Goal: Information Seeking & Learning: Learn about a topic

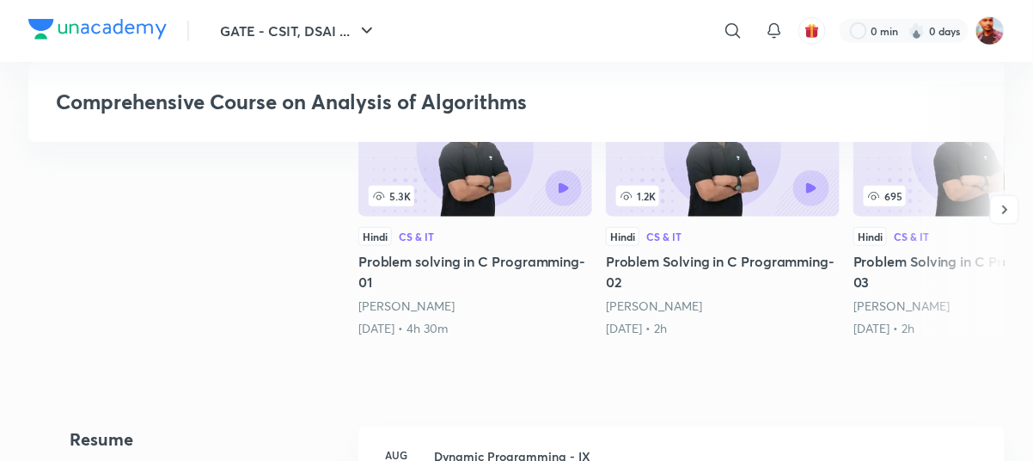
scroll to position [461, 0]
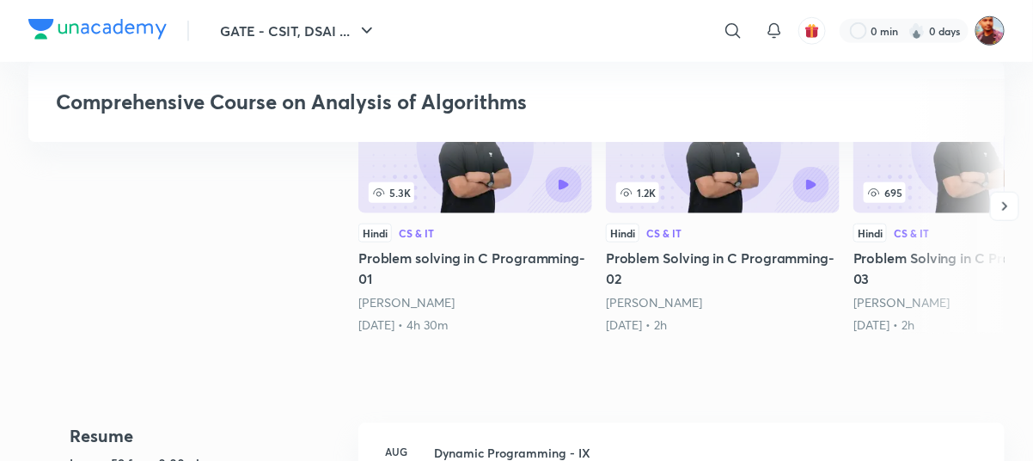
click at [982, 35] on img at bounding box center [989, 30] width 29 height 29
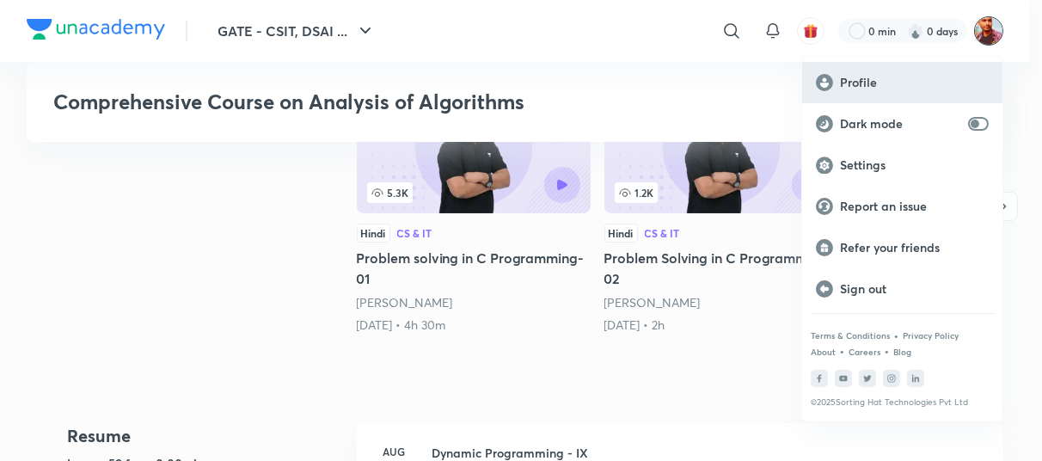
click at [945, 71] on div "Profile" at bounding box center [902, 82] width 200 height 41
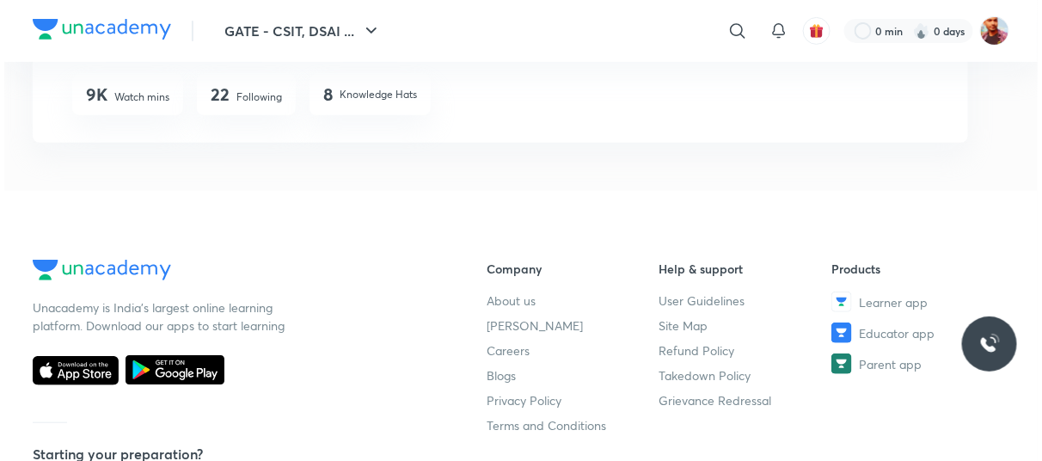
scroll to position [207, 0]
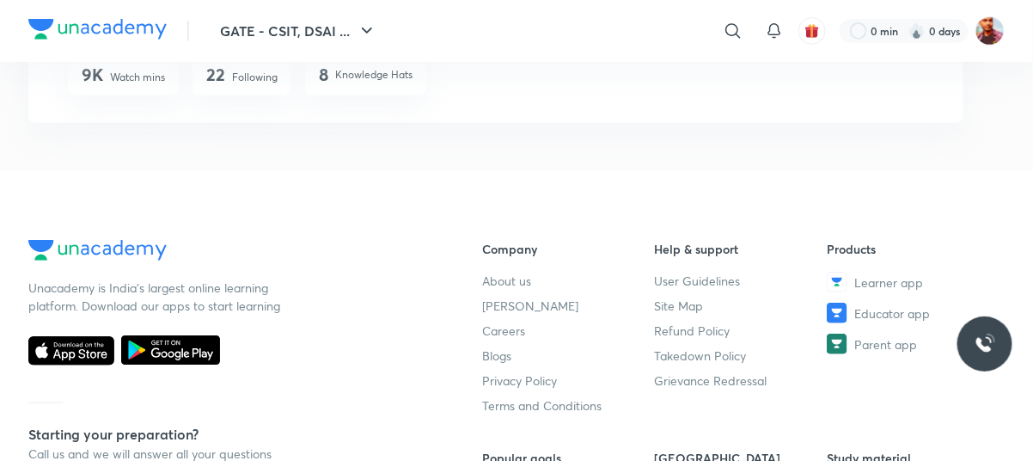
click at [271, 78] on p "Following" at bounding box center [255, 77] width 46 height 15
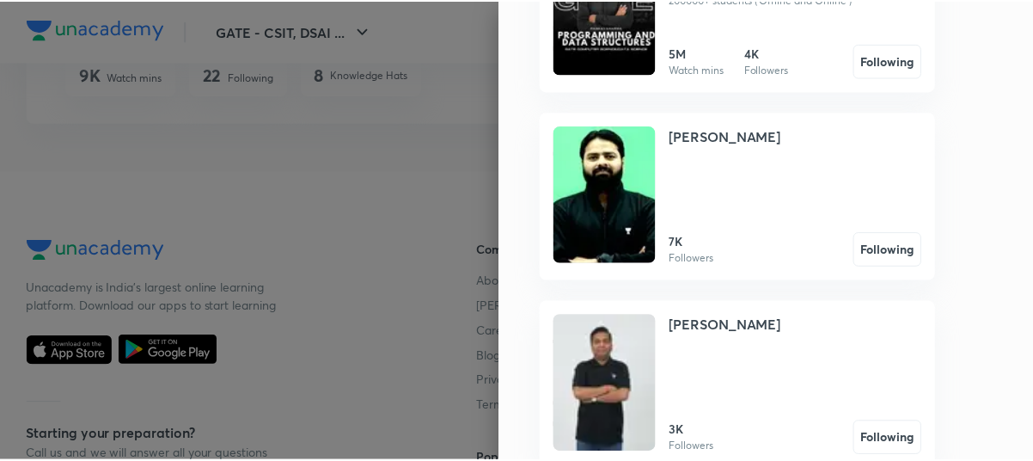
scroll to position [382, 0]
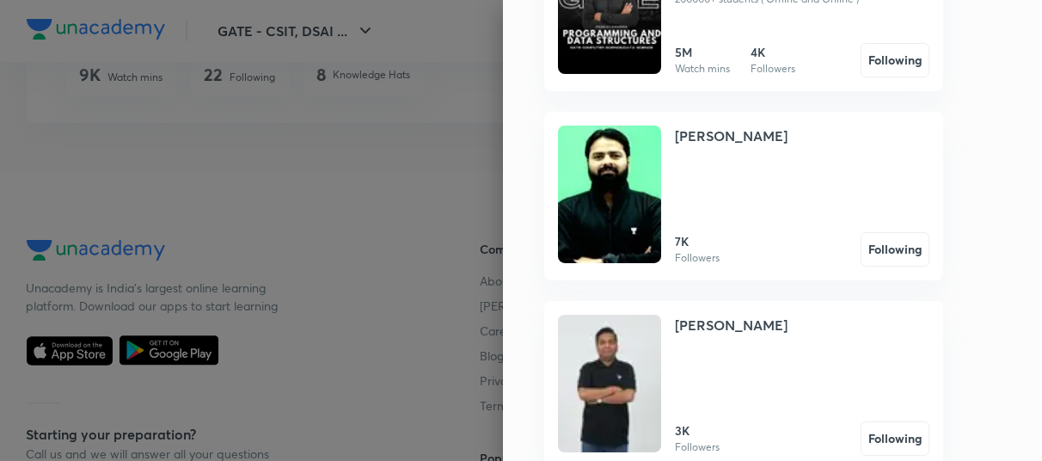
click at [465, 221] on div at bounding box center [521, 230] width 1042 height 461
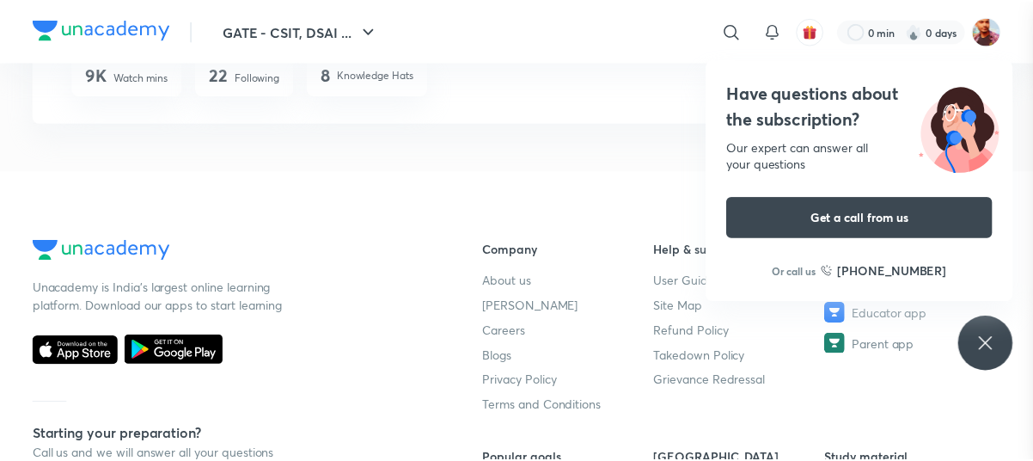
scroll to position [0, 0]
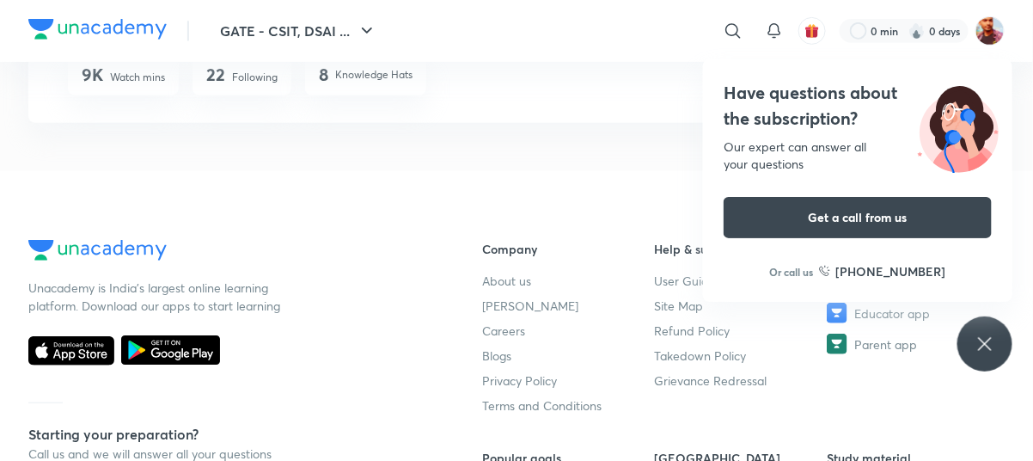
click at [388, 74] on p "Knowledge Hats" at bounding box center [373, 74] width 77 height 15
click at [327, 73] on h4 "8" at bounding box center [323, 74] width 9 height 21
click at [993, 14] on div "​ 0 min 0 days" at bounding box center [719, 30] width 571 height 41
click at [993, 23] on img at bounding box center [989, 30] width 29 height 29
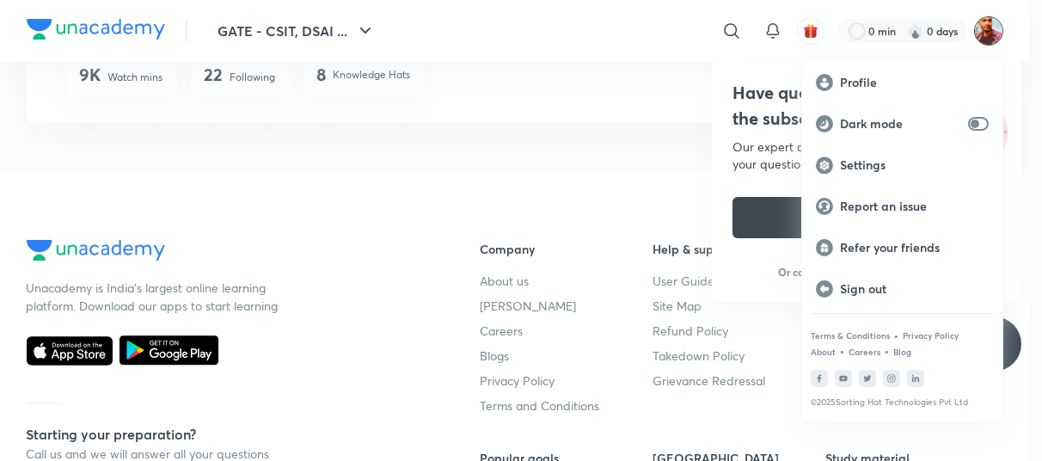
click at [649, 96] on div at bounding box center [521, 230] width 1042 height 461
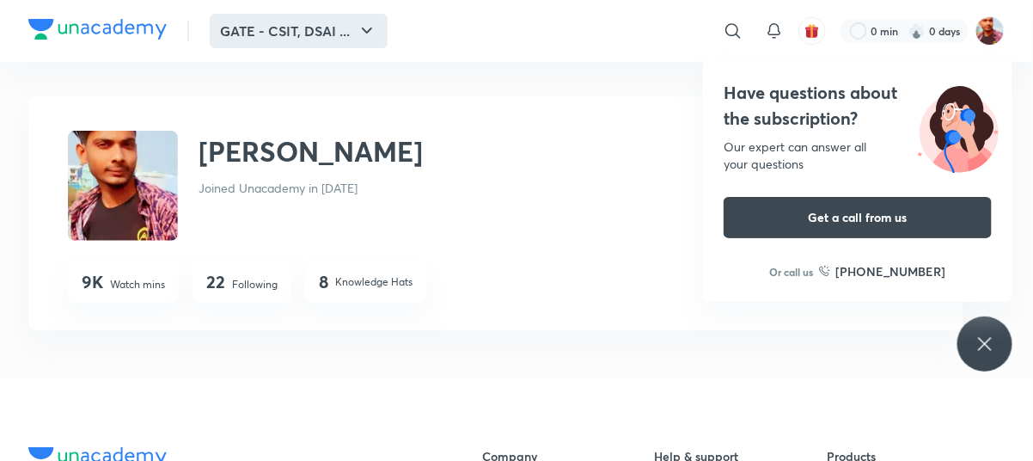
click at [260, 40] on button "GATE - CSIT, DSAI ..." at bounding box center [299, 31] width 178 height 34
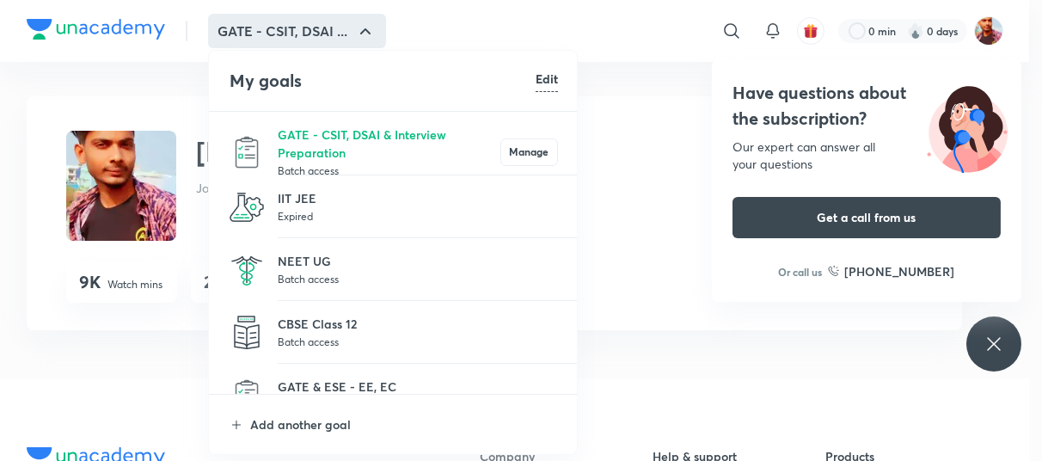
click at [143, 29] on div at bounding box center [521, 230] width 1042 height 461
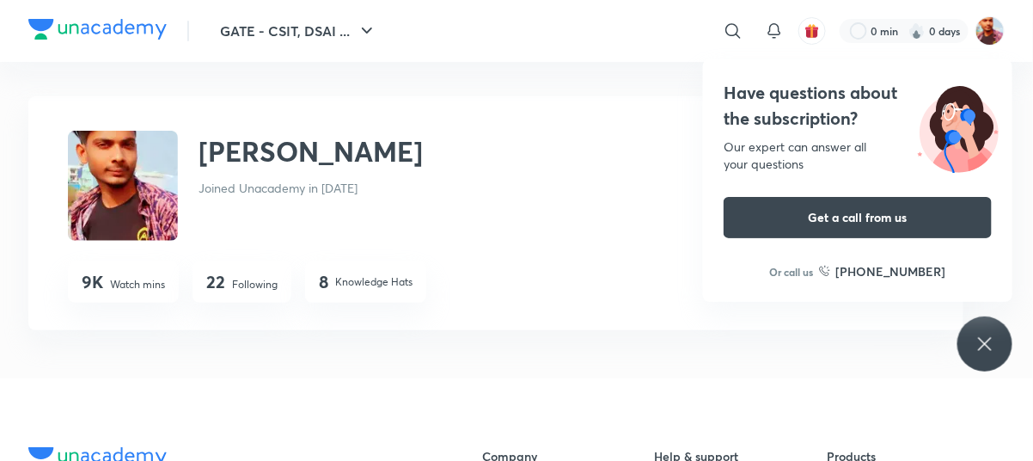
click at [46, 40] on div at bounding box center [97, 31] width 138 height 25
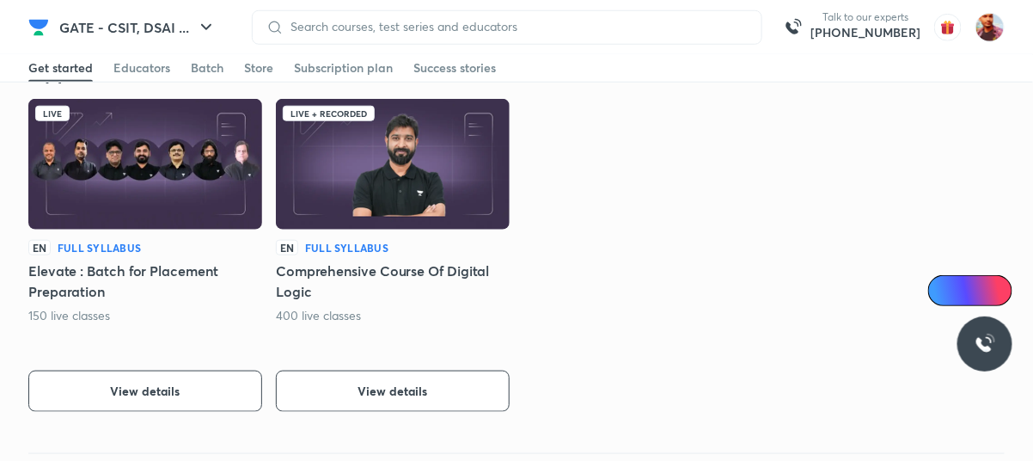
scroll to position [407, 0]
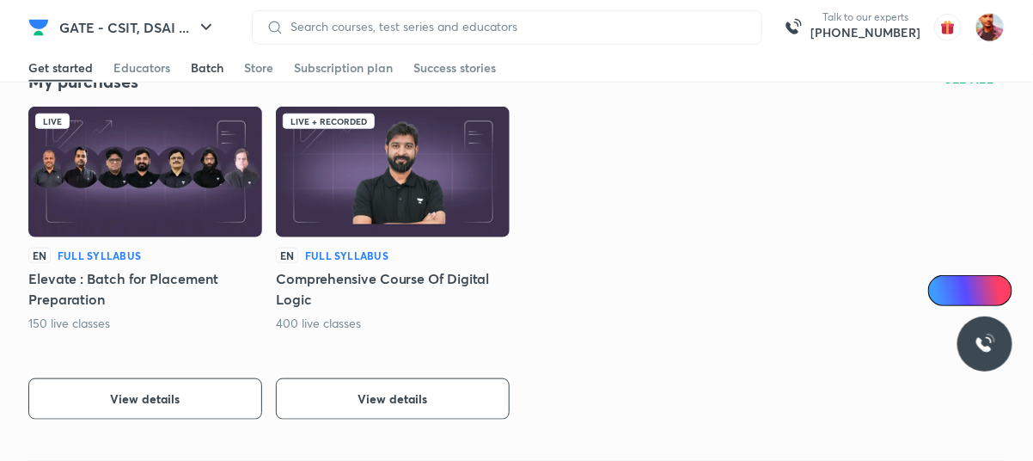
click at [211, 71] on div "Batch" at bounding box center [207, 67] width 33 height 17
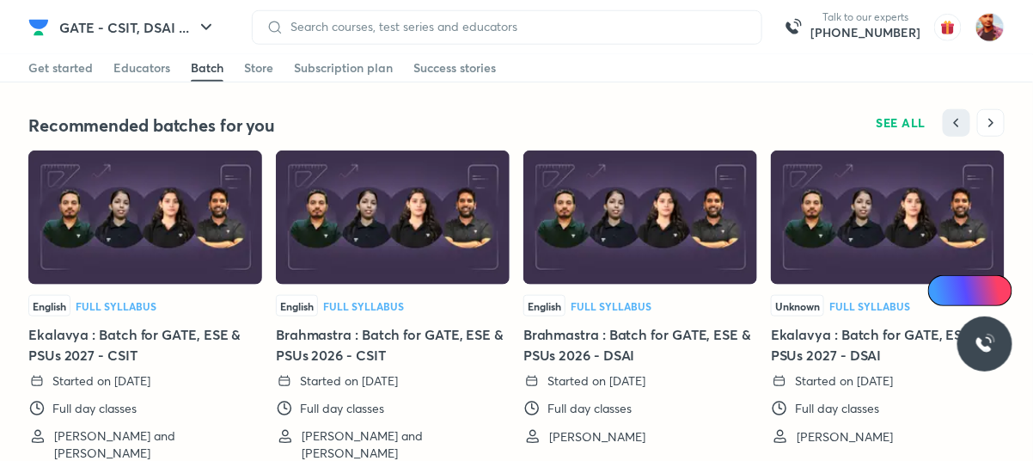
scroll to position [4273, 0]
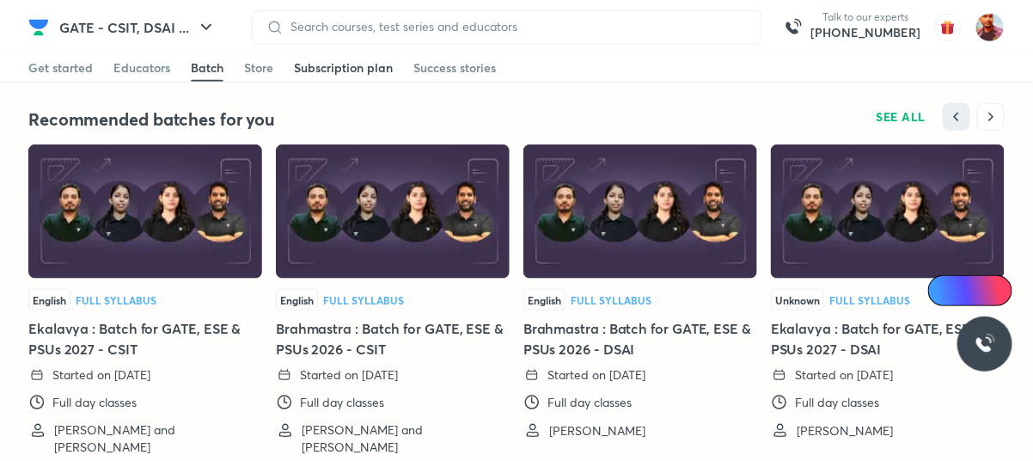
click at [357, 76] on link "Subscription plan" at bounding box center [343, 67] width 99 height 27
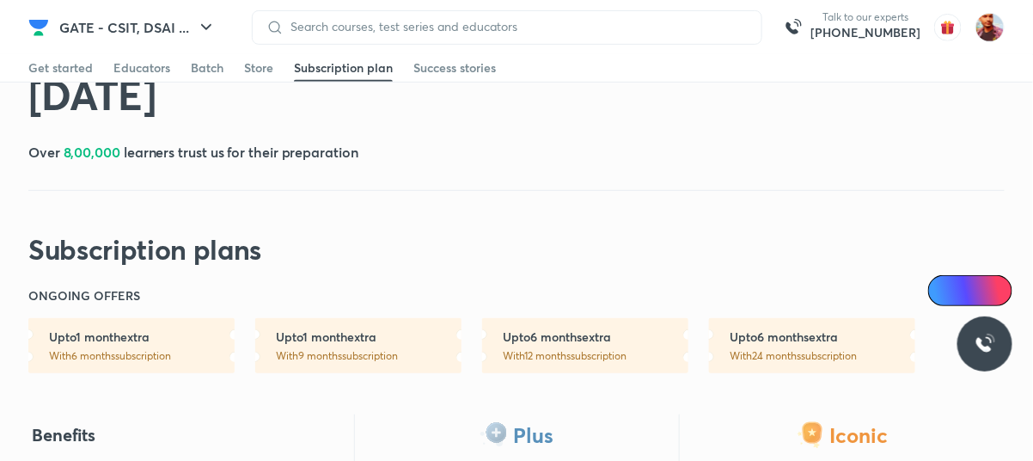
scroll to position [279, 0]
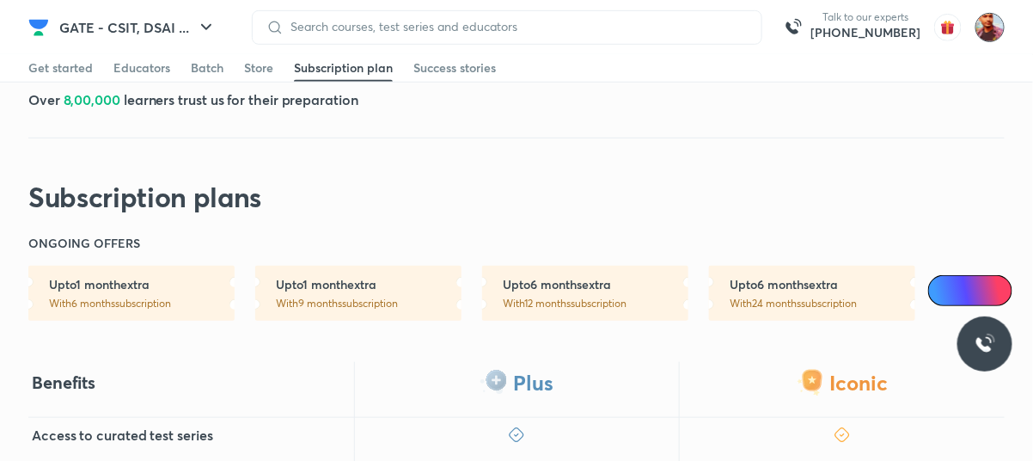
click at [998, 25] on img at bounding box center [989, 27] width 29 height 29
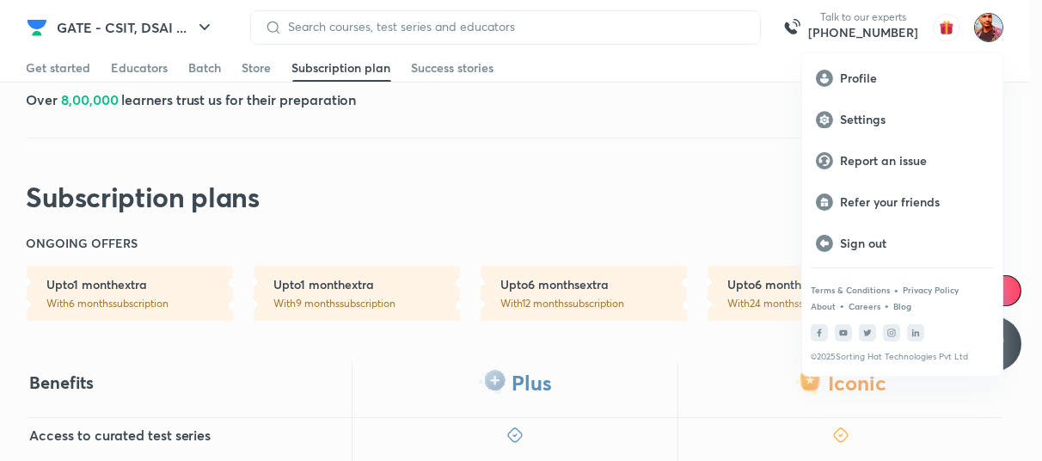
click at [705, 128] on div at bounding box center [521, 230] width 1042 height 461
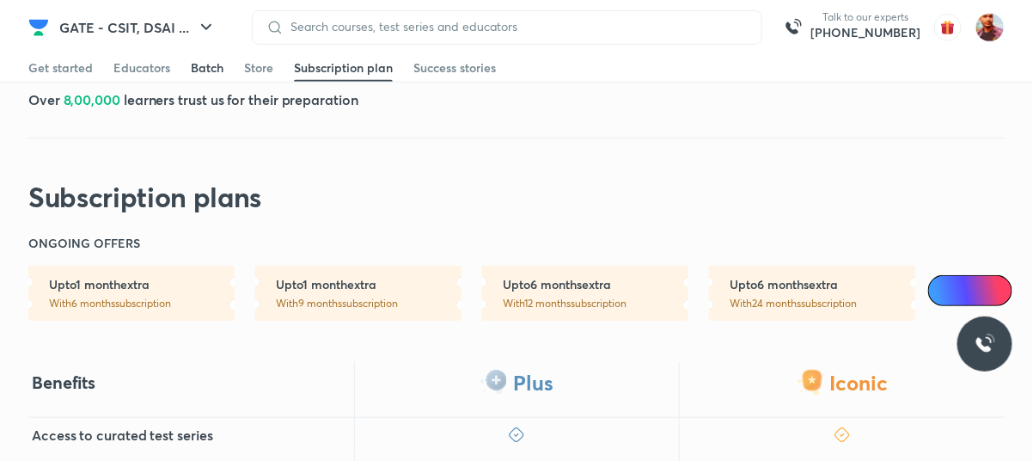
click at [208, 68] on div "Batch" at bounding box center [207, 67] width 33 height 17
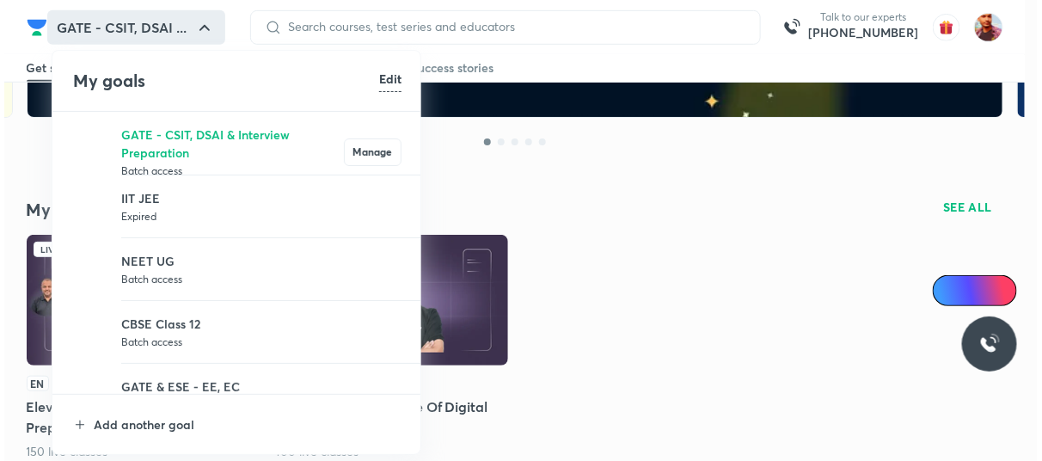
scroll to position [4174, 0]
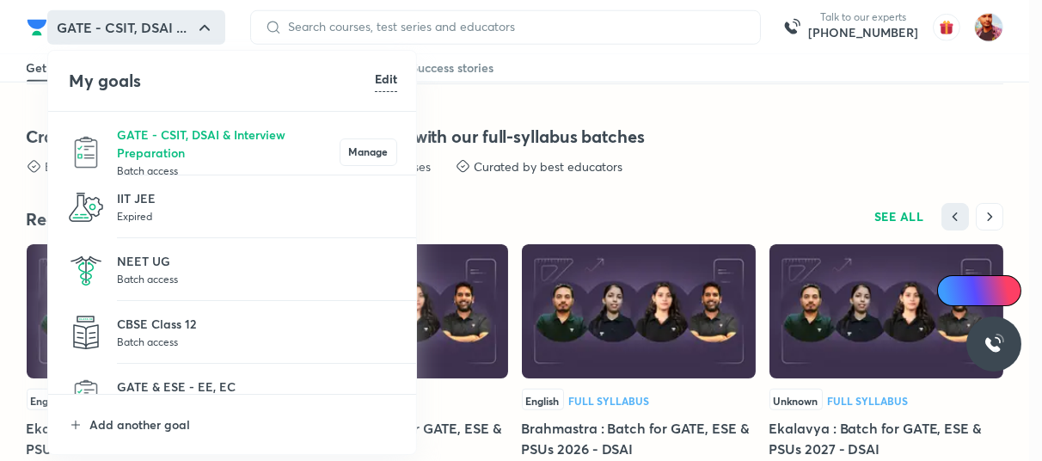
click at [494, 107] on div at bounding box center [521, 230] width 1042 height 461
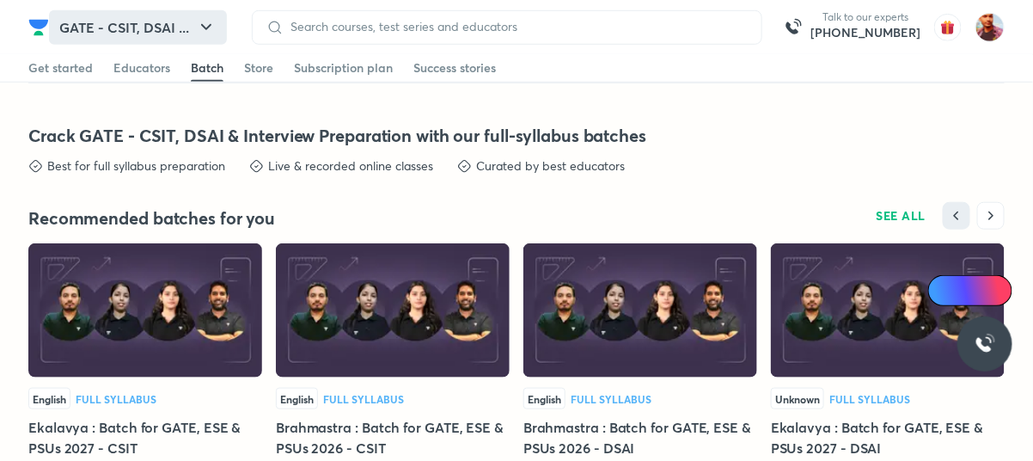
click at [93, 20] on button "GATE - CSIT, DSAI ..." at bounding box center [138, 27] width 178 height 34
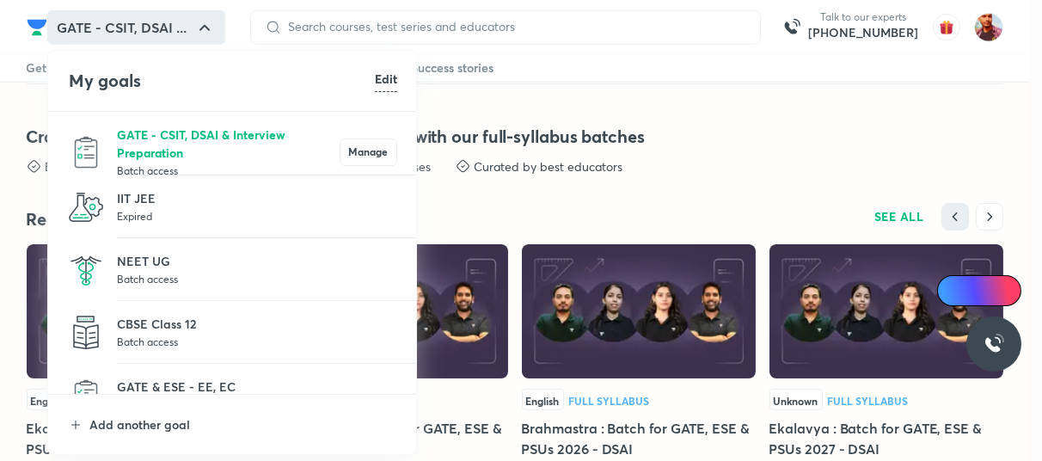
click at [194, 131] on p "GATE - CSIT, DSAI & Interview Preparation" at bounding box center [228, 143] width 223 height 36
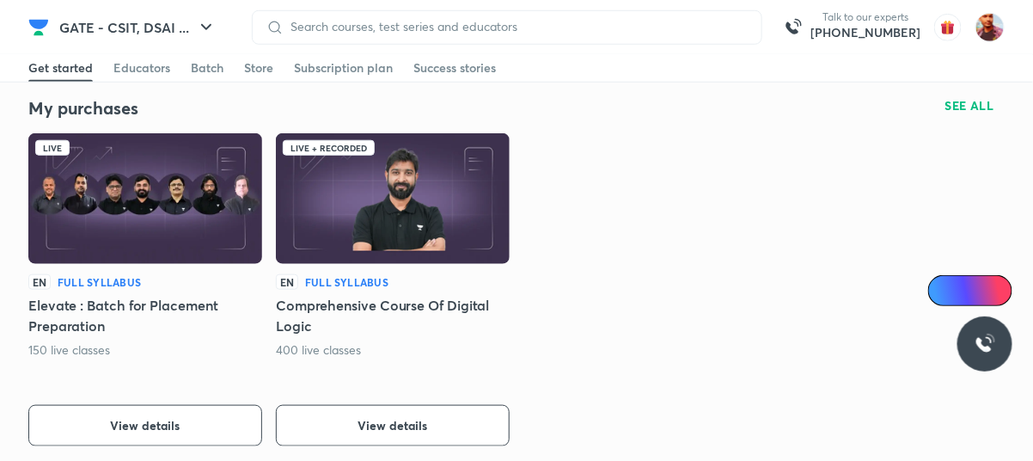
scroll to position [419, 0]
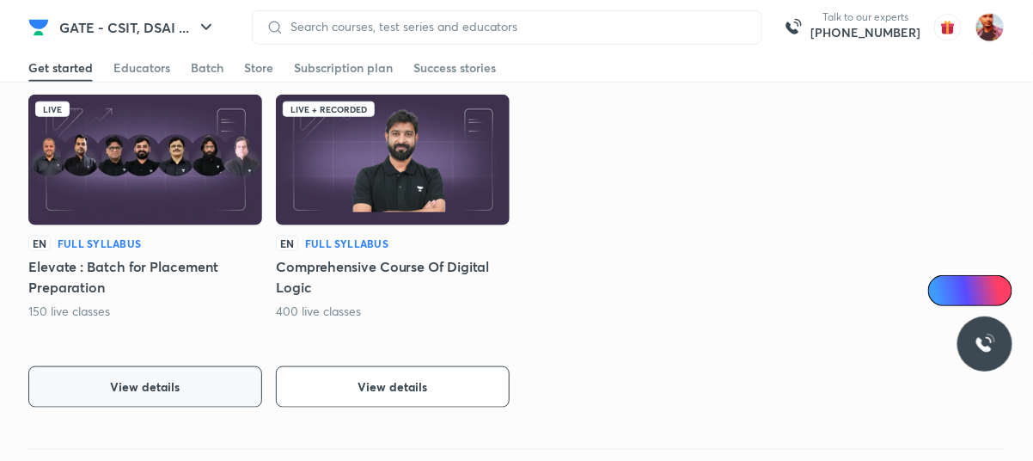
click at [162, 391] on span "View details" at bounding box center [146, 386] width 70 height 17
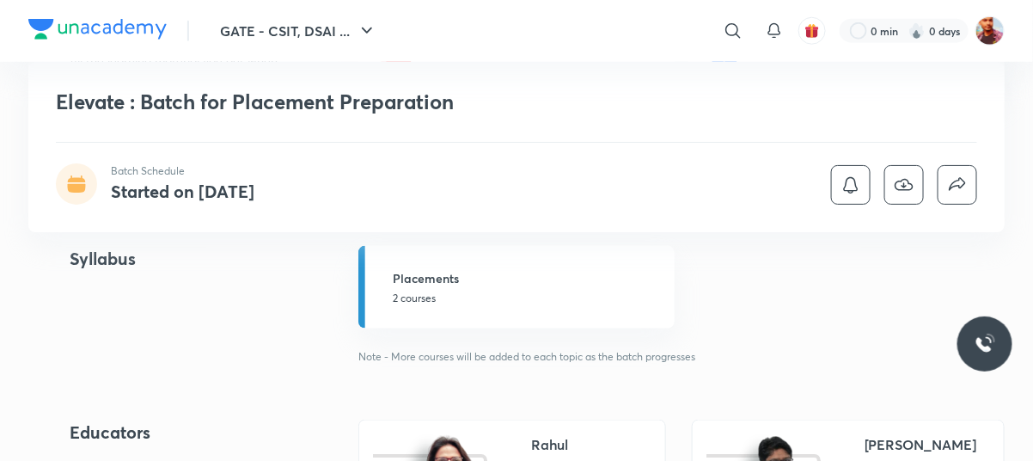
scroll to position [478, 0]
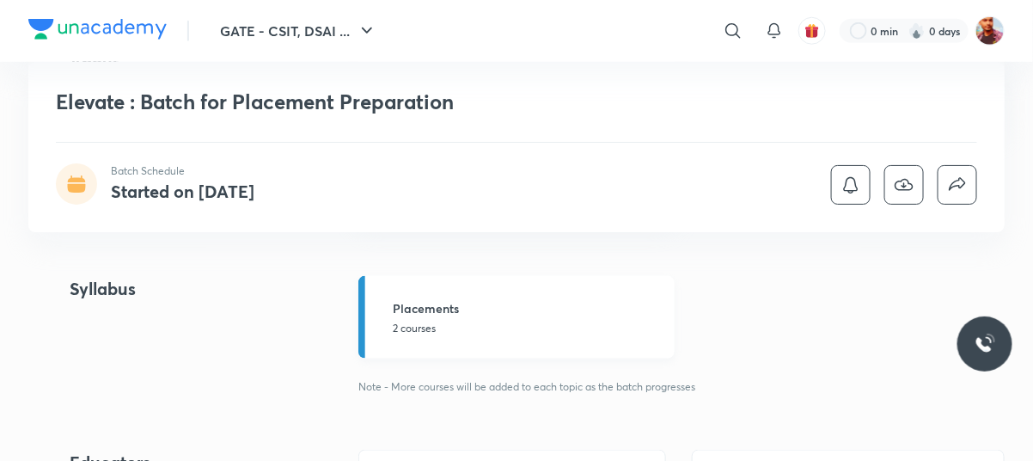
click at [419, 327] on p "2 courses" at bounding box center [529, 328] width 272 height 15
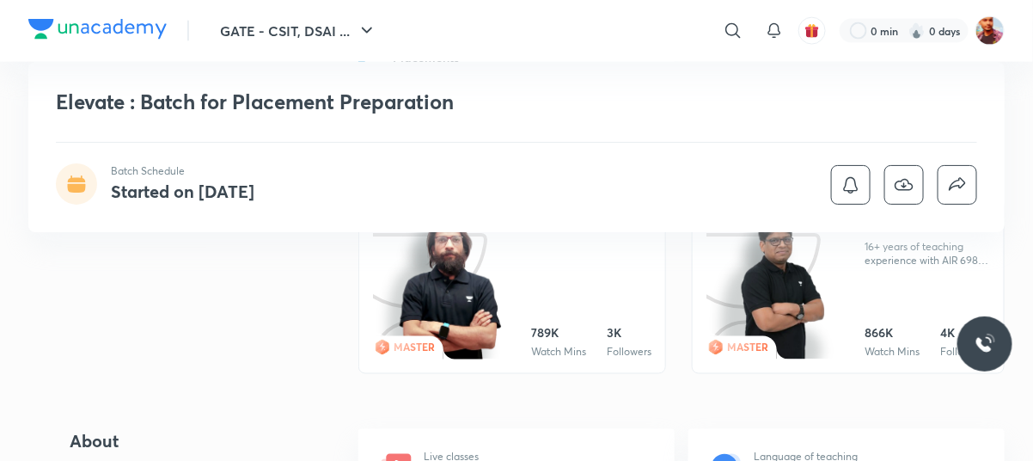
scroll to position [732, 0]
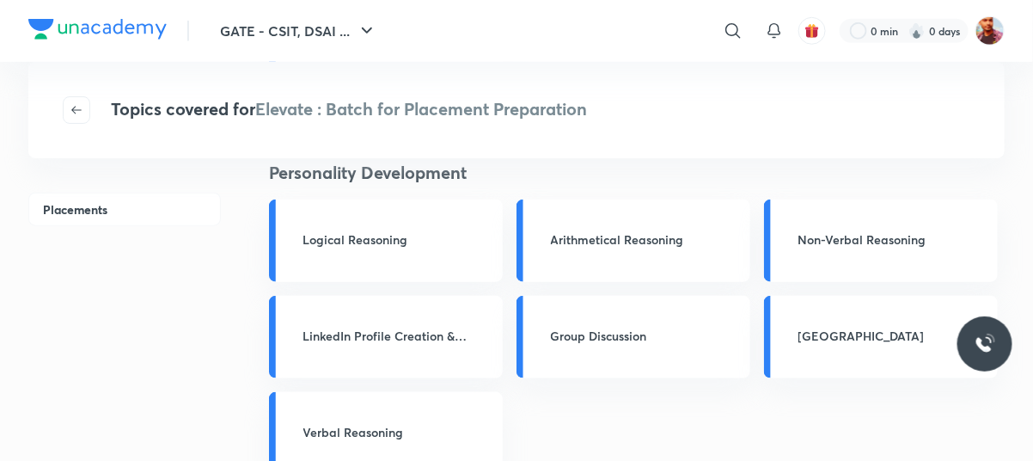
scroll to position [443, 0]
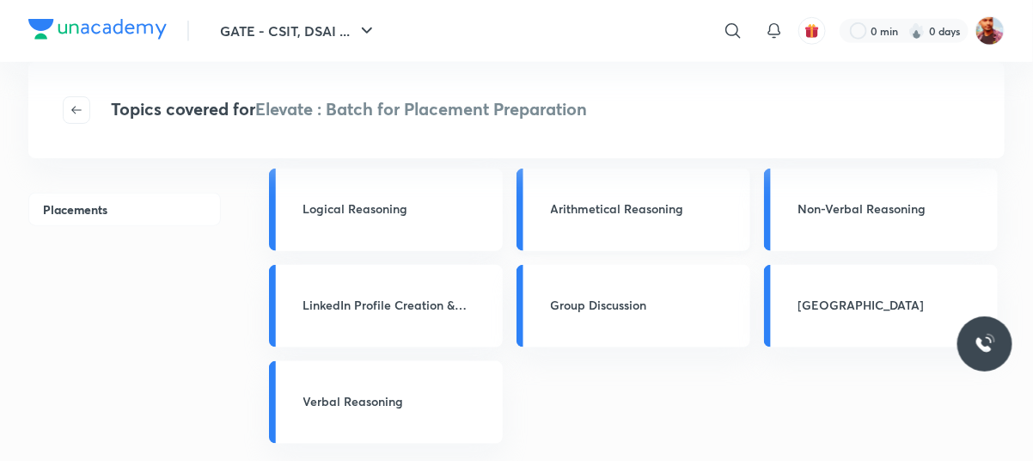
click at [627, 222] on div "Arithmetical Reasoning" at bounding box center [633, 209] width 234 height 82
click at [618, 209] on h3 "Arithmetical Reasoning" at bounding box center [645, 208] width 189 height 18
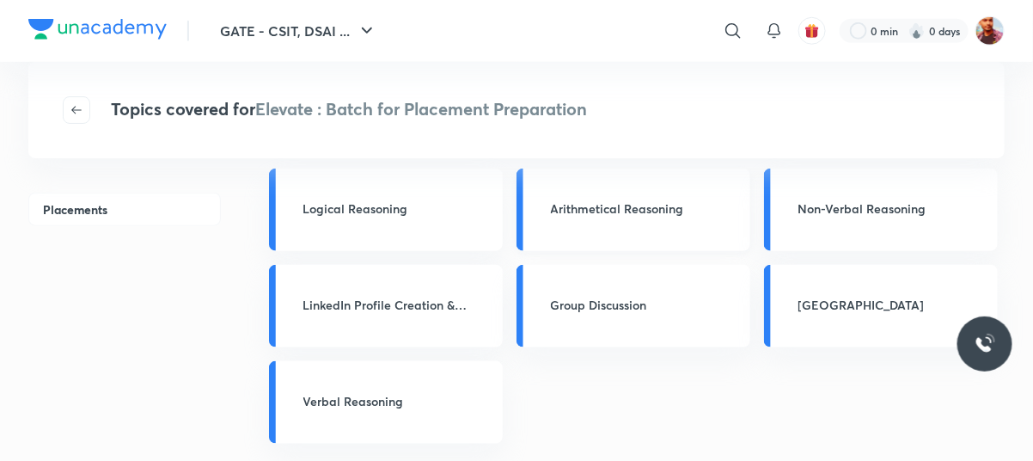
click at [561, 204] on h3 "Arithmetical Reasoning" at bounding box center [645, 208] width 189 height 18
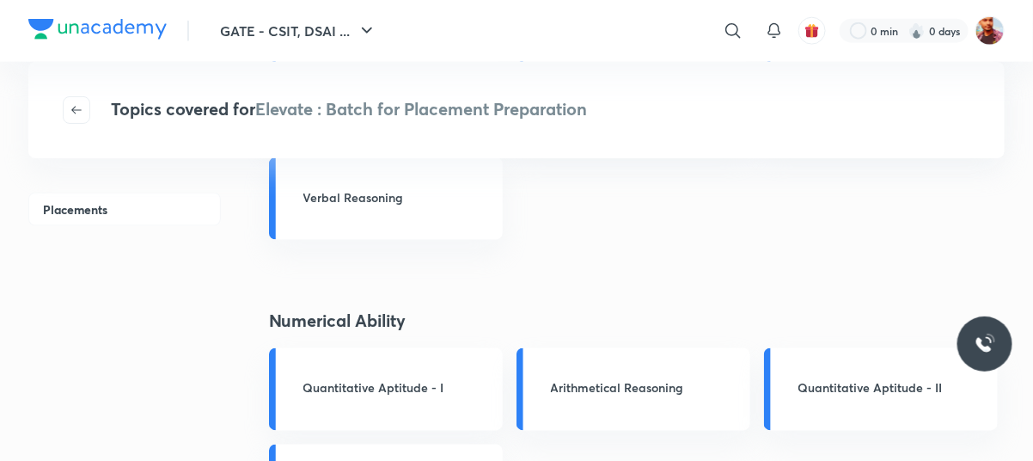
scroll to position [650, 0]
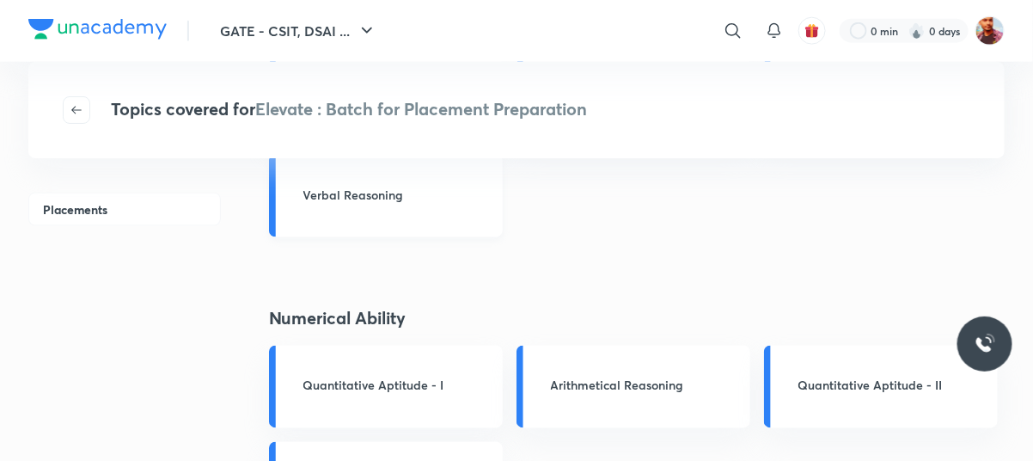
click at [443, 186] on h3 "Verbal Reasoning" at bounding box center [397, 195] width 189 height 18
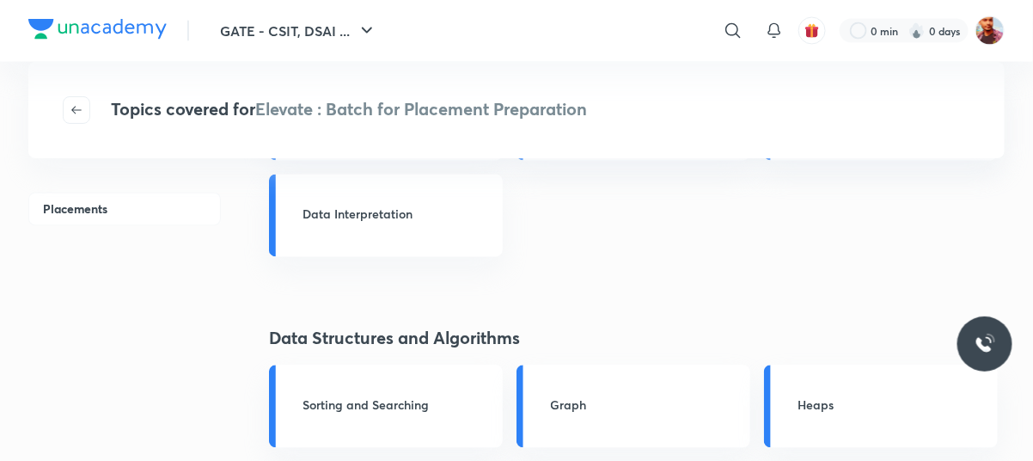
scroll to position [919, 0]
click at [379, 236] on div "Data Interpretation" at bounding box center [386, 214] width 234 height 82
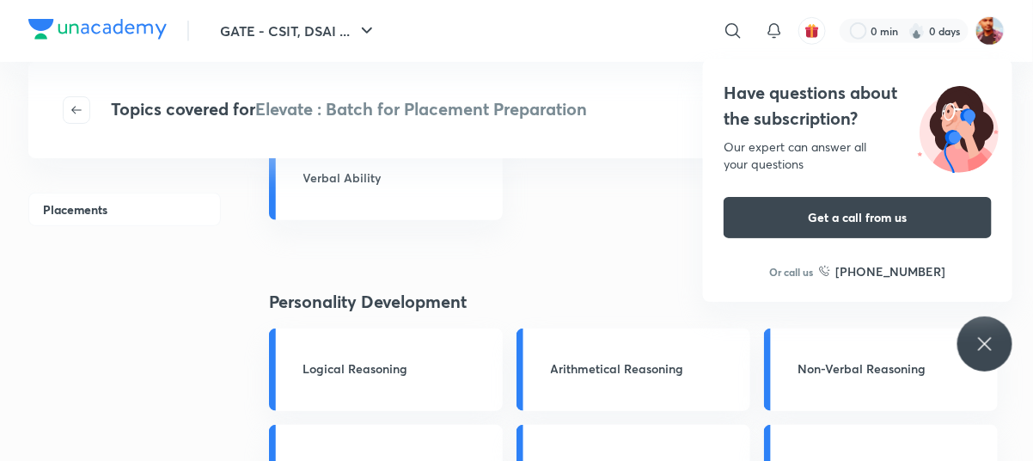
scroll to position [0, 0]
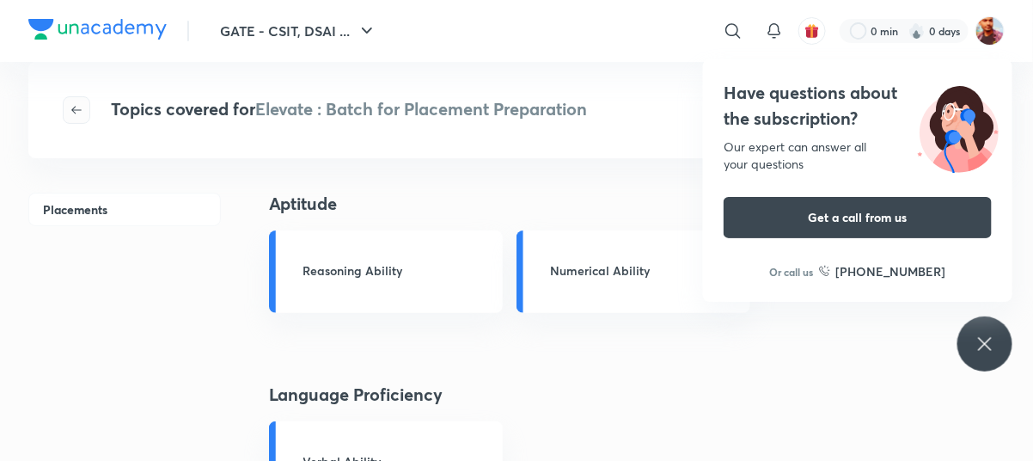
click at [82, 107] on icon "button" at bounding box center [77, 110] width 14 height 14
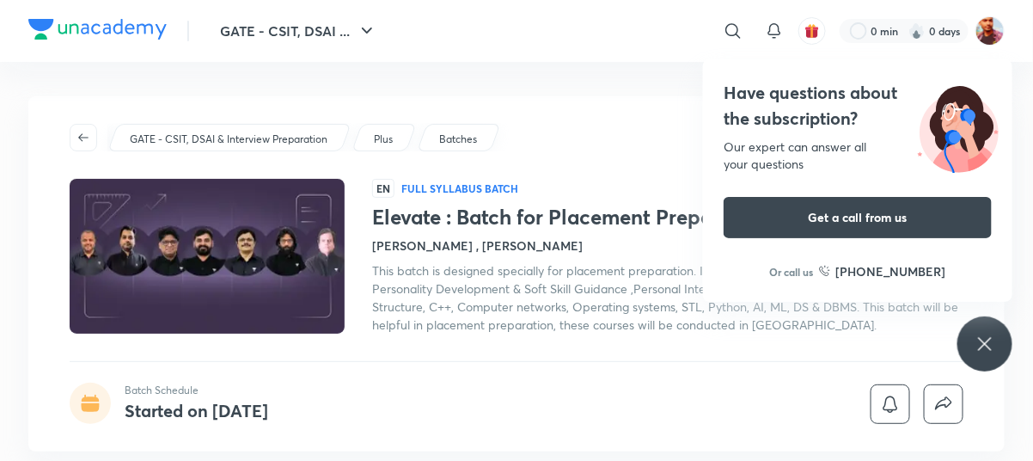
scroll to position [23, 0]
